Goal: Task Accomplishment & Management: Use online tool/utility

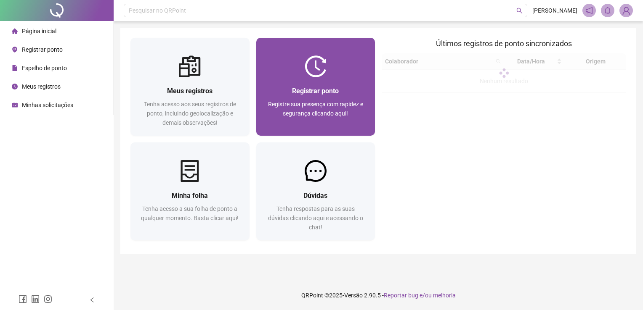
click at [311, 92] on span "Registrar ponto" at bounding box center [315, 91] width 47 height 8
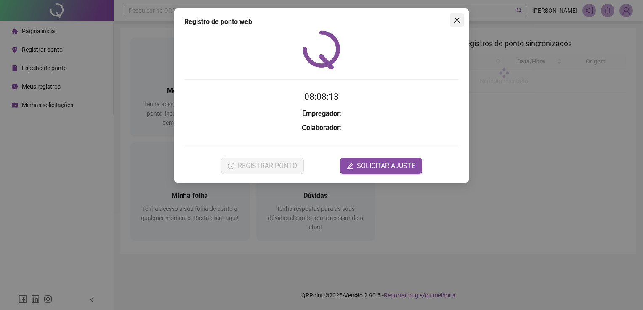
click at [458, 23] on icon "close" at bounding box center [456, 20] width 7 height 7
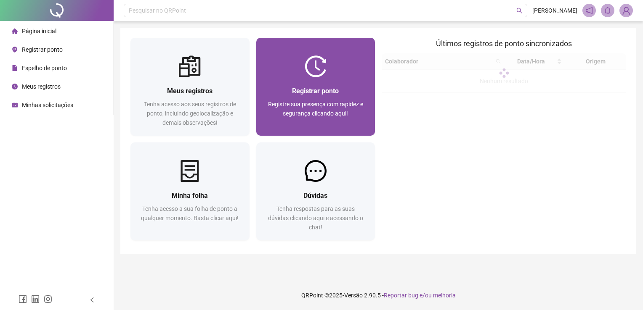
click at [300, 87] on span "Registrar ponto" at bounding box center [315, 91] width 47 height 8
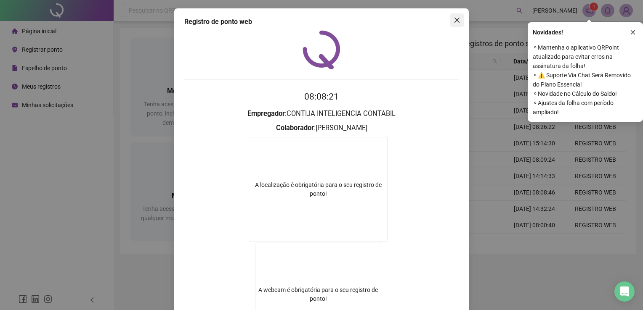
click at [459, 23] on span "Close" at bounding box center [456, 20] width 13 height 7
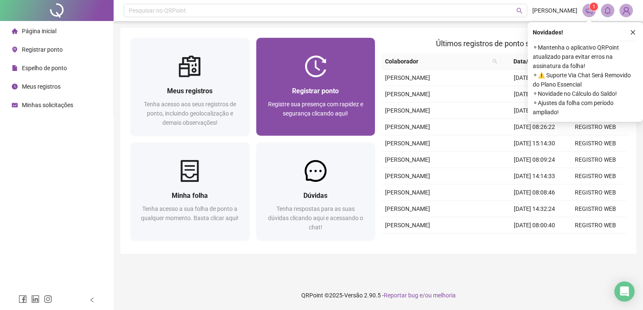
click at [347, 80] on div "Registrar ponto Registre sua presença com rapidez e segurança clicando aqui!" at bounding box center [315, 106] width 119 height 58
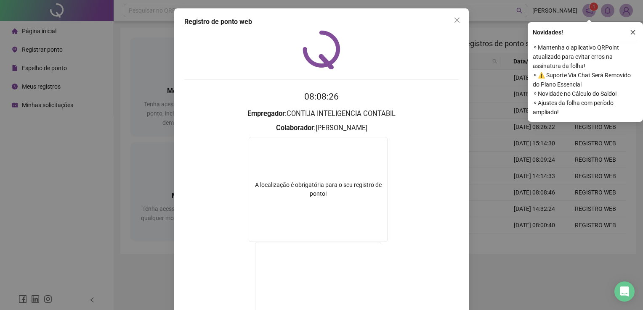
drag, startPoint x: 455, startPoint y: 21, endPoint x: 348, endPoint y: 82, distance: 122.8
click at [455, 21] on icon "close" at bounding box center [456, 20] width 5 height 5
click at [348, 82] on div "Registrar ponto Registre sua presença com rapidez e segurança clicando aqui!" at bounding box center [315, 106] width 119 height 58
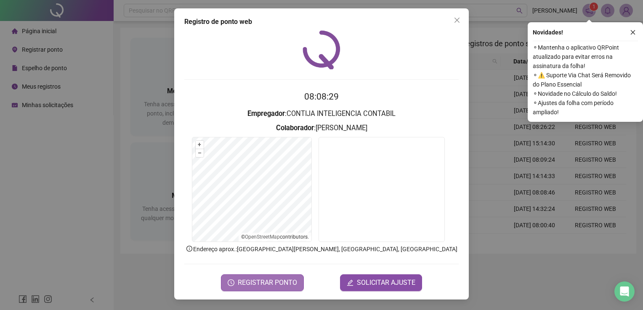
click at [272, 284] on span "REGISTRAR PONTO" at bounding box center [267, 283] width 59 height 10
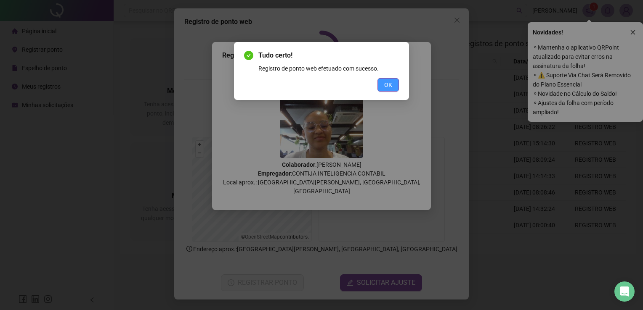
click at [397, 84] on button "OK" at bounding box center [387, 84] width 21 height 13
